Goal: Information Seeking & Learning: Learn about a topic

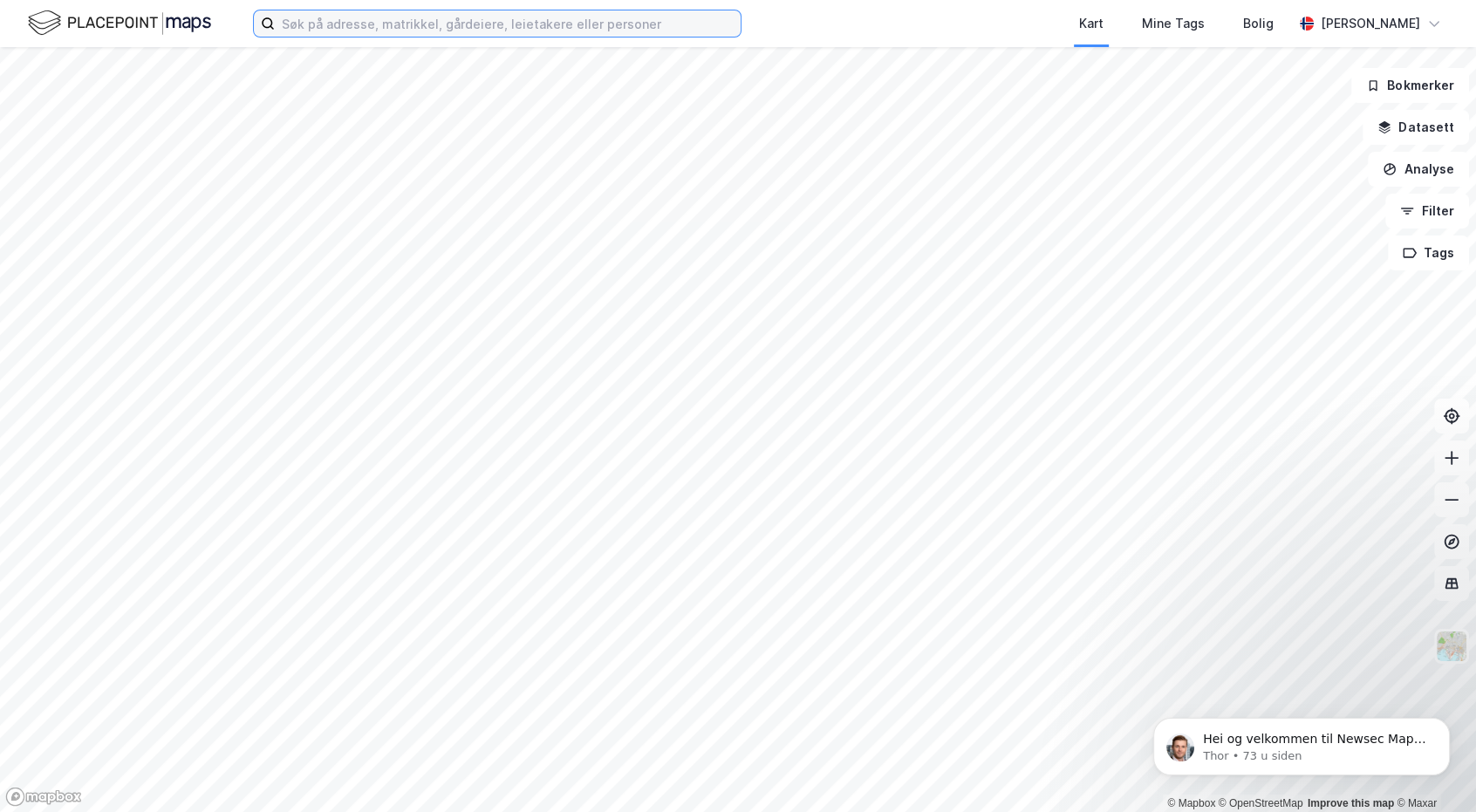
click at [448, 26] on input at bounding box center [507, 24] width 466 height 26
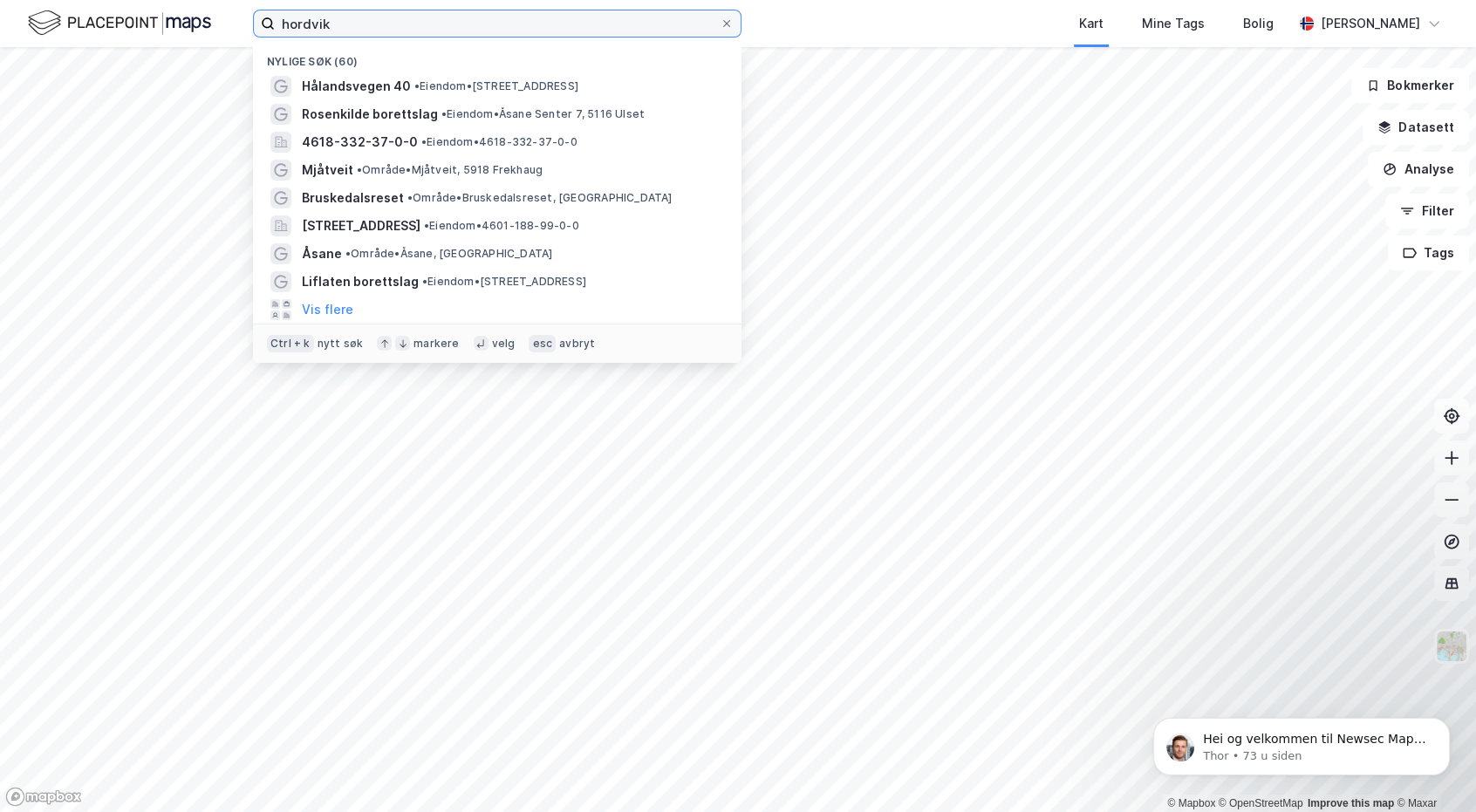
type input "hordvik"
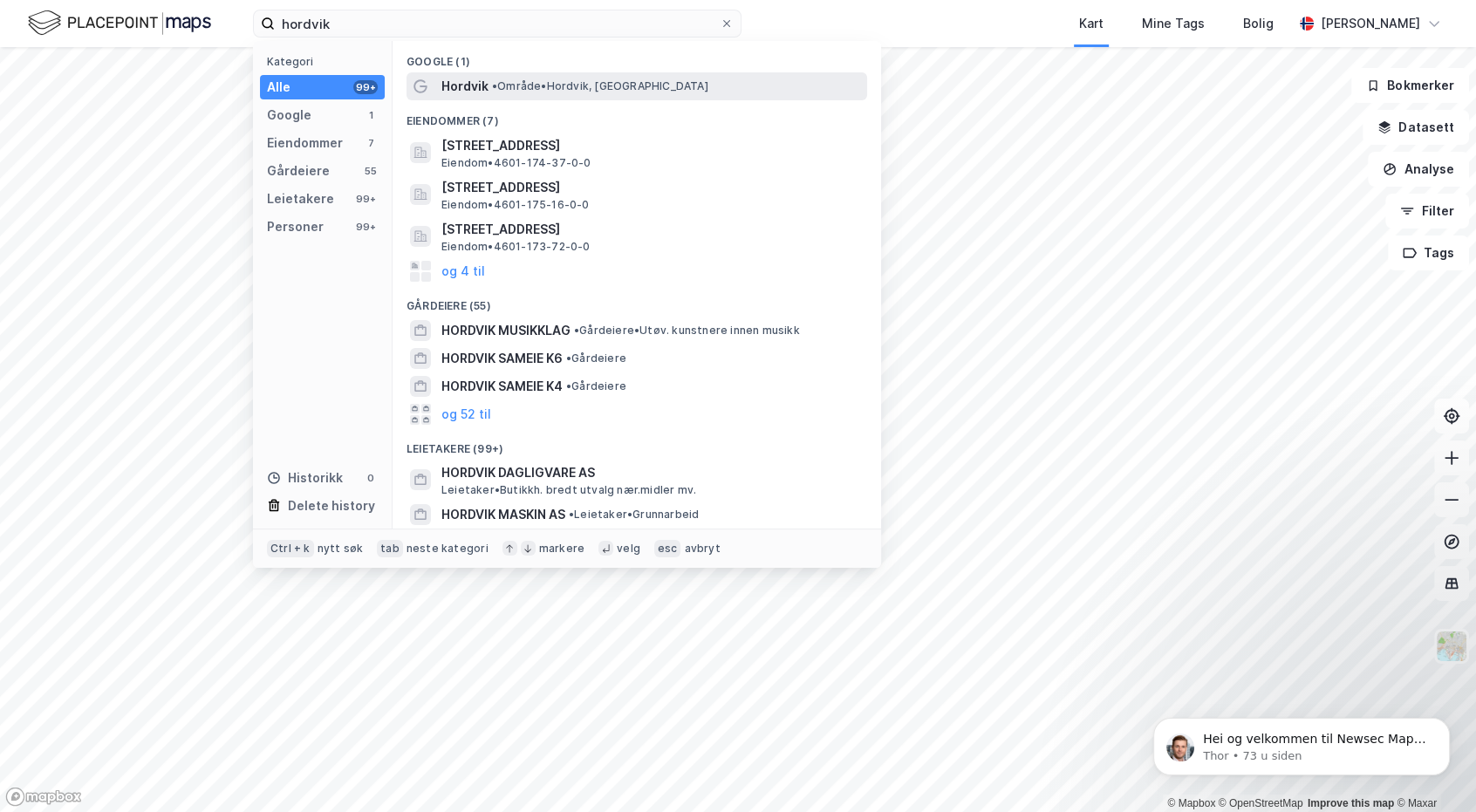
click at [474, 90] on span "Hordvik" at bounding box center [465, 86] width 47 height 21
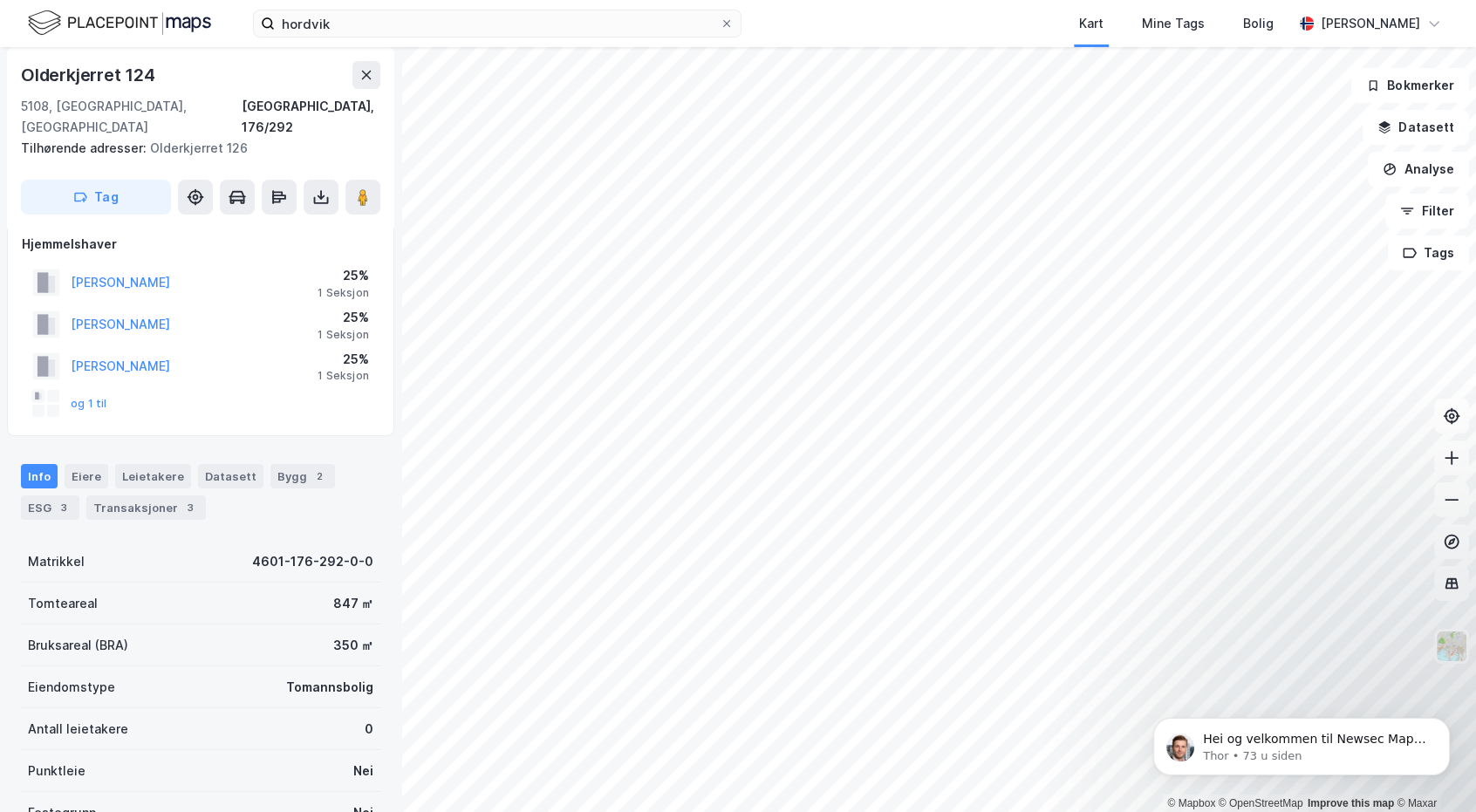
scroll to position [17, 0]
click at [0, 0] on button "og 1 til" at bounding box center [0, 0] width 0 height 0
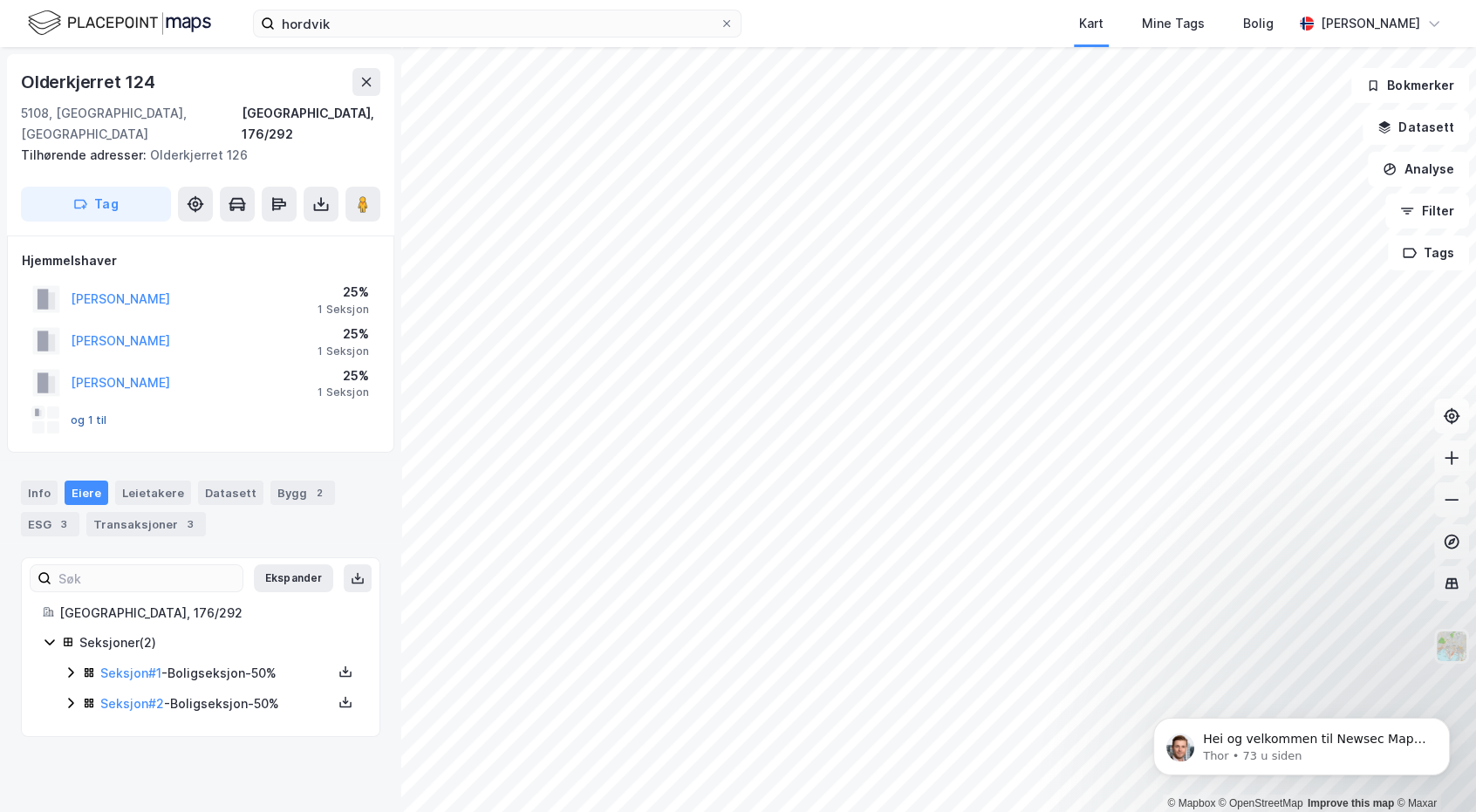
click at [0, 0] on button "og 1 til" at bounding box center [0, 0] width 0 height 0
